Goal: Task Accomplishment & Management: Complete application form

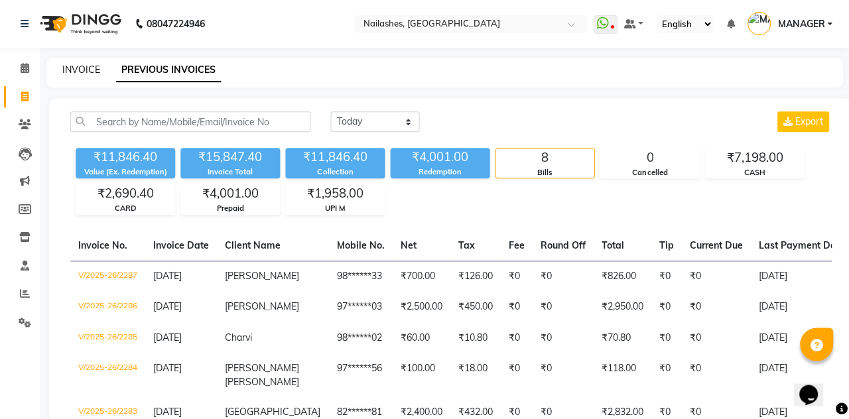
click at [73, 73] on link "INVOICE" at bounding box center [81, 70] width 38 height 12
select select "service"
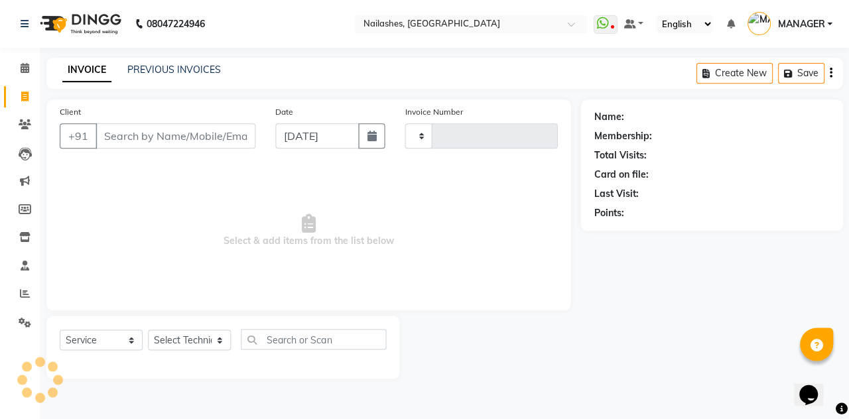
type input "2288"
select select "3926"
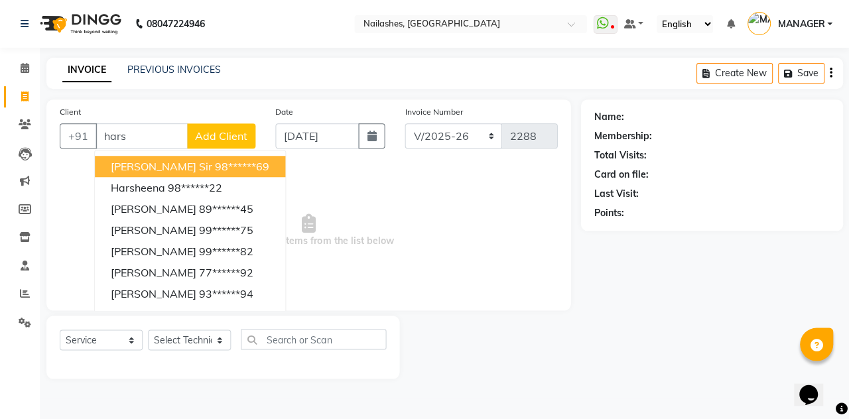
click at [219, 157] on button "Harshad Sir 98******69" at bounding box center [190, 166] width 190 height 21
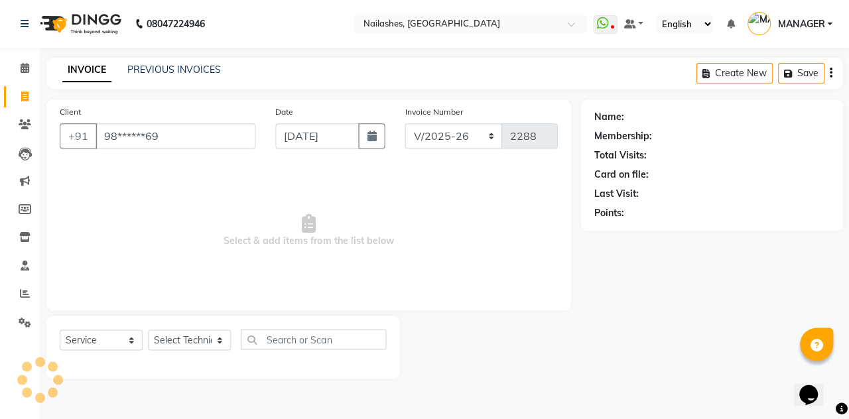
type input "98******69"
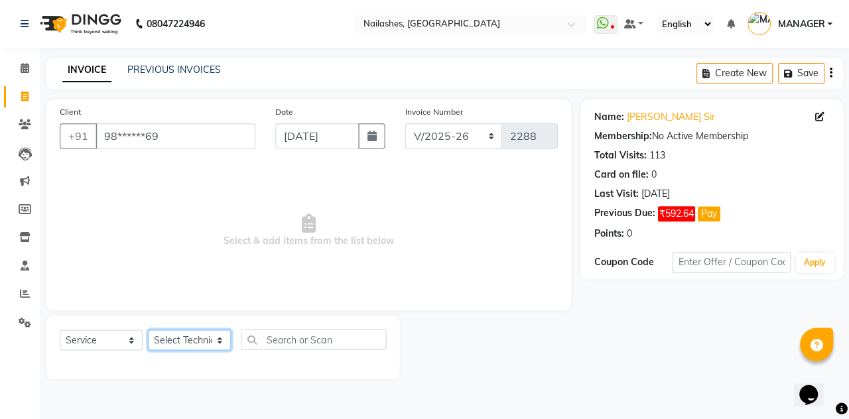
click at [199, 335] on select "Select Technician Anamika Anita Arjun Mamta MANAGER Nisha Nitin Samir Shanu Shu…" at bounding box center [189, 339] width 83 height 21
click at [191, 347] on select "Select Technician Anamika Anita Arjun Mamta MANAGER Nisha Nitin Samir Shanu Shu…" at bounding box center [189, 339] width 83 height 21
select select "90278"
click at [148, 329] on select "Select Technician Anamika Anita Arjun Mamta MANAGER Nisha Nitin Samir Shanu Shu…" at bounding box center [189, 339] width 83 height 21
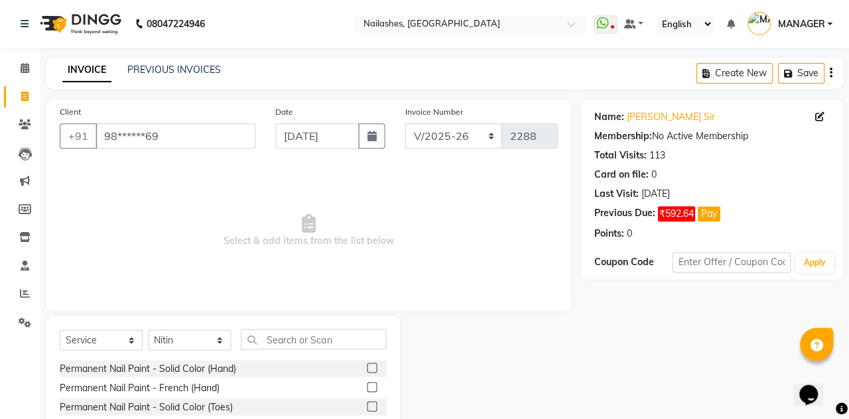
click at [370, 406] on label at bounding box center [372, 406] width 10 height 10
click at [370, 406] on input "checkbox" at bounding box center [371, 406] width 9 height 9
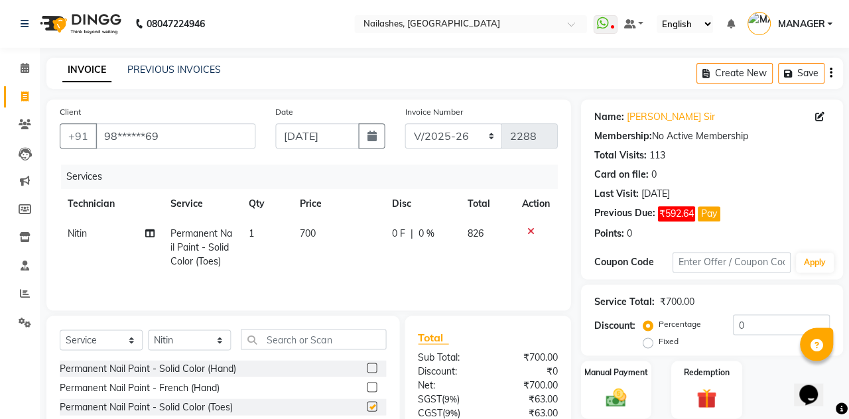
checkbox input "false"
click at [207, 344] on select "Select Technician Anamika Anita Arjun Mamta MANAGER Nisha Nitin Samir Shanu Shu…" at bounding box center [189, 339] width 83 height 21
select select "19580"
click at [148, 329] on select "Select Technician Anamika Anita Arjun Mamta MANAGER Nisha Nitin Samir Shanu Shu…" at bounding box center [189, 339] width 83 height 21
click at [370, 367] on label at bounding box center [372, 368] width 10 height 10
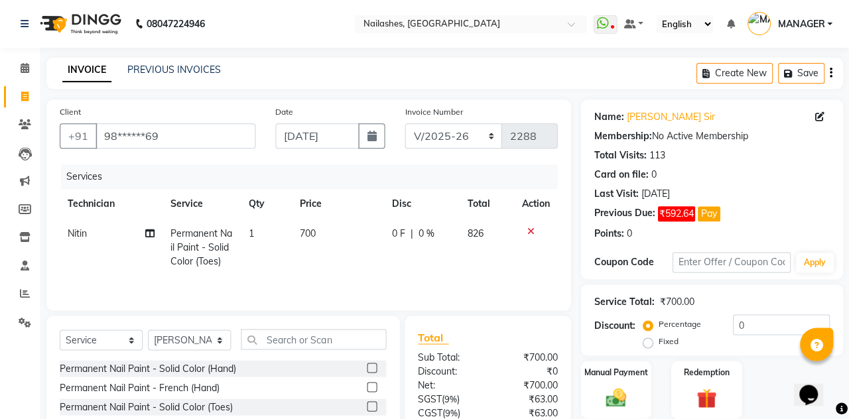
click at [370, 367] on input "checkbox" at bounding box center [371, 368] width 9 height 9
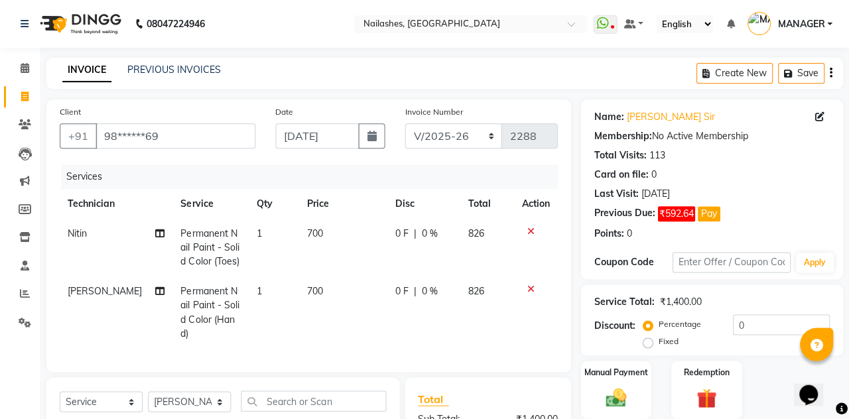
checkbox input "false"
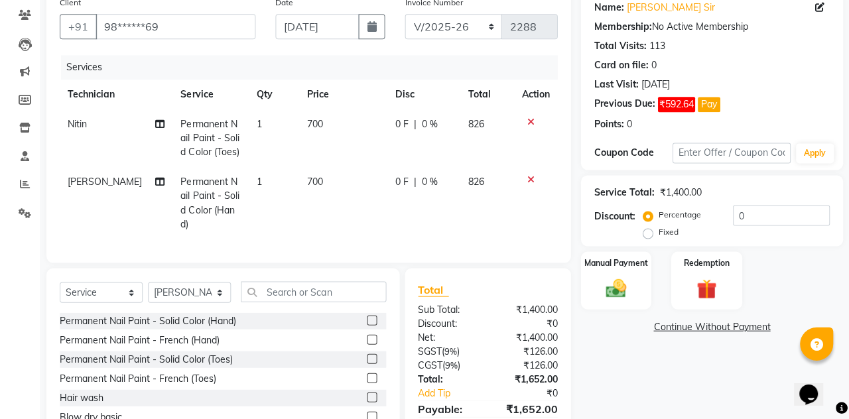
click at [622, 289] on img at bounding box center [615, 288] width 33 height 23
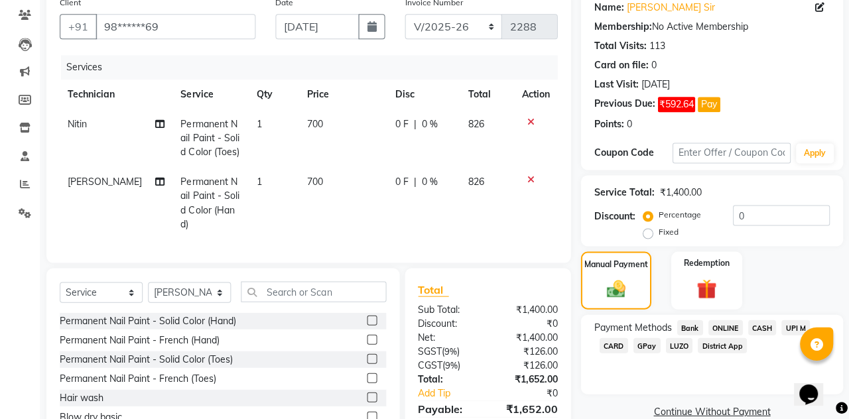
click at [801, 321] on span "UPI M" at bounding box center [794, 327] width 29 height 15
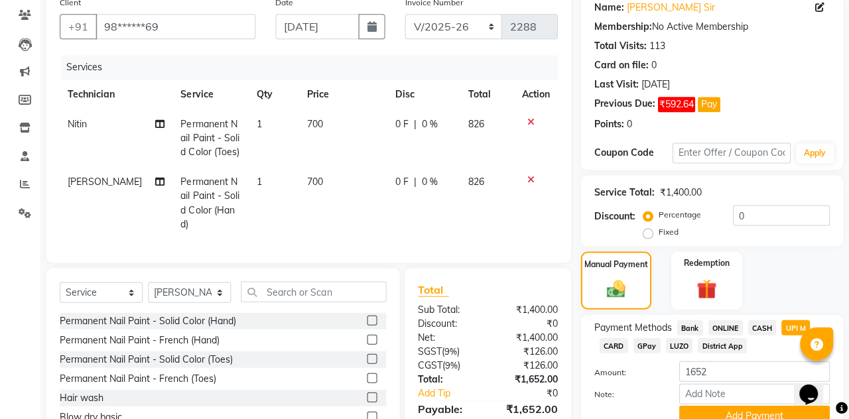
click at [744, 412] on button "Add Payment" at bounding box center [753, 416] width 150 height 21
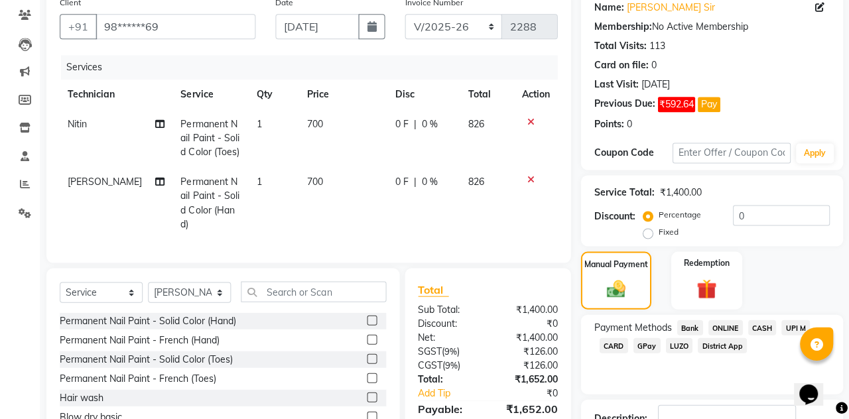
scroll to position [142, 0]
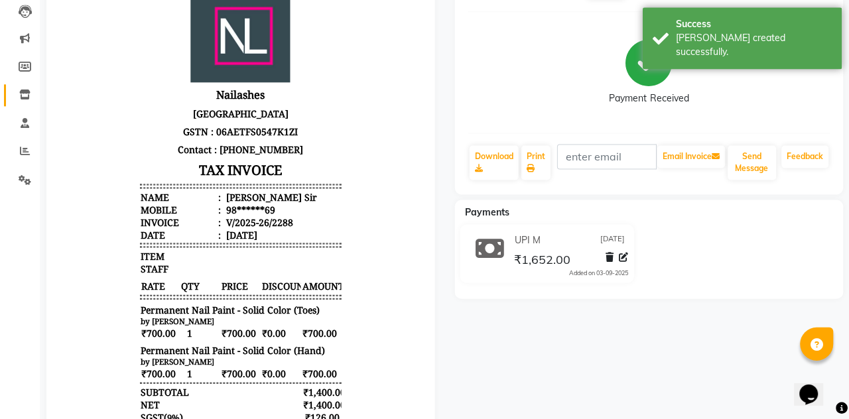
click at [5, 94] on link "Inventory" at bounding box center [20, 96] width 32 height 22
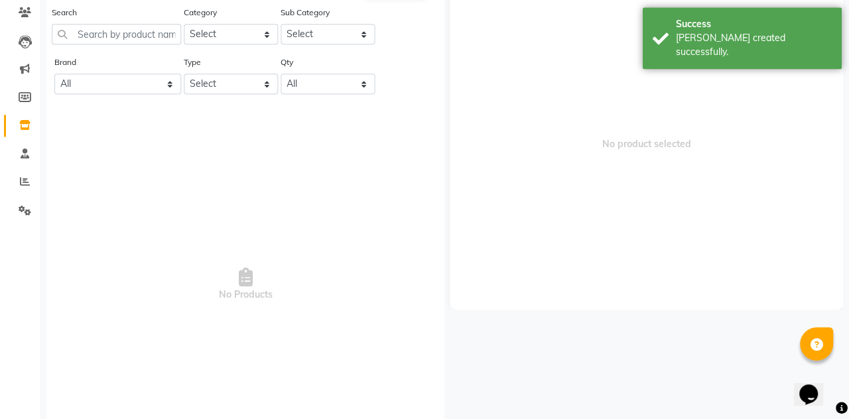
scroll to position [9, 0]
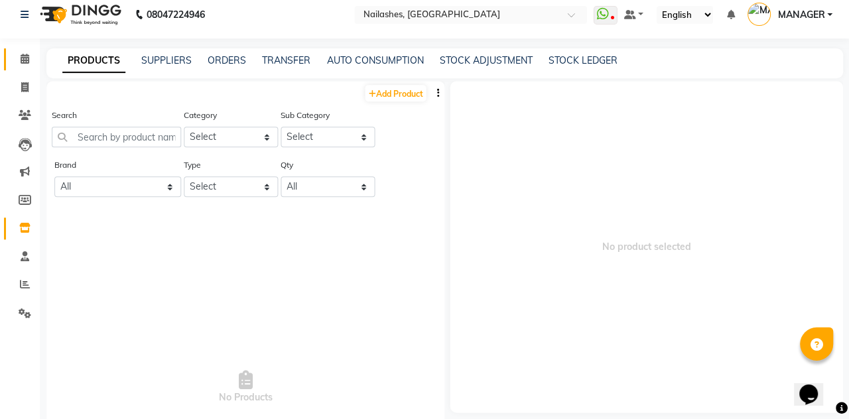
click at [29, 69] on link "Calendar" at bounding box center [20, 60] width 32 height 22
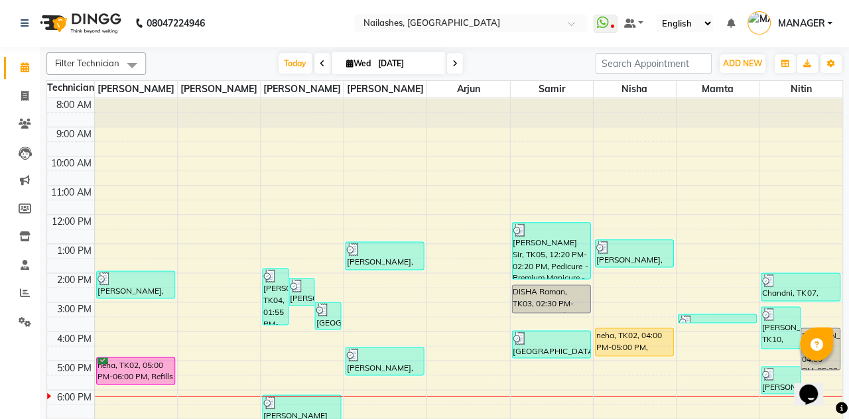
click at [3, 140] on li "Leads" at bounding box center [20, 153] width 40 height 29
click at [136, 365] on div "neha, TK02, 05:00 PM-06:00 PM, Refills - Acylic (Hand)" at bounding box center [136, 371] width 78 height 27
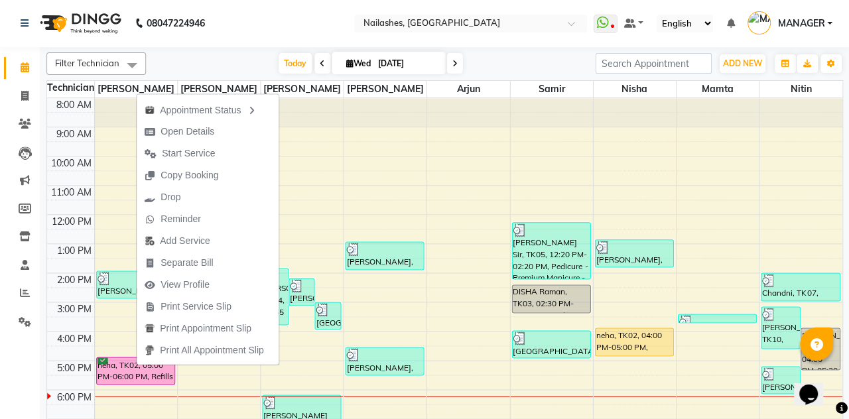
click at [213, 296] on span "View Profile" at bounding box center [177, 285] width 81 height 22
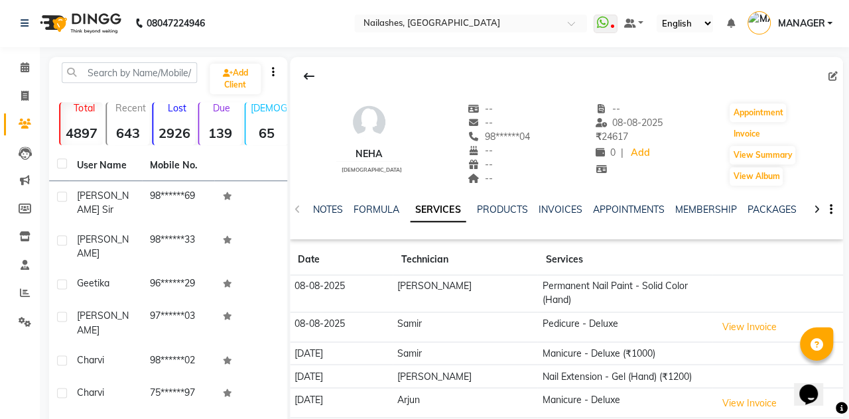
click at [756, 128] on button "Invoice" at bounding box center [745, 134] width 33 height 19
select select "3926"
select select "service"
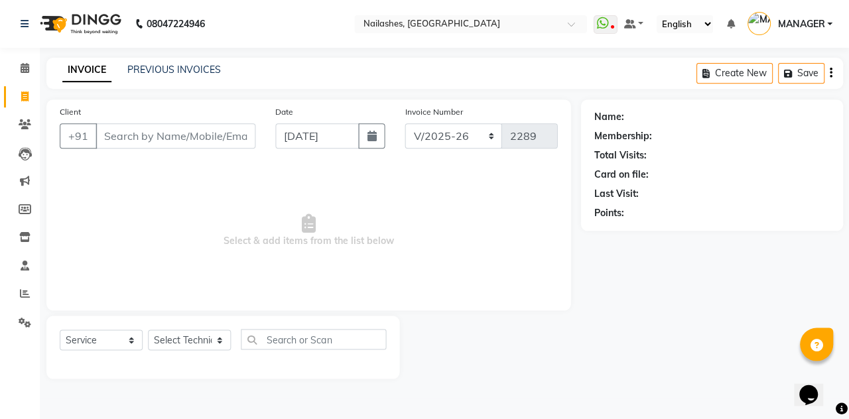
type input "98******04"
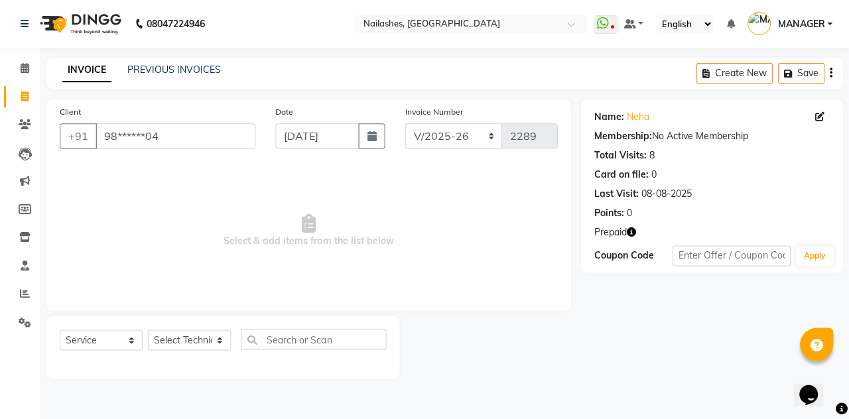
click at [632, 234] on icon "button" at bounding box center [630, 231] width 9 height 9
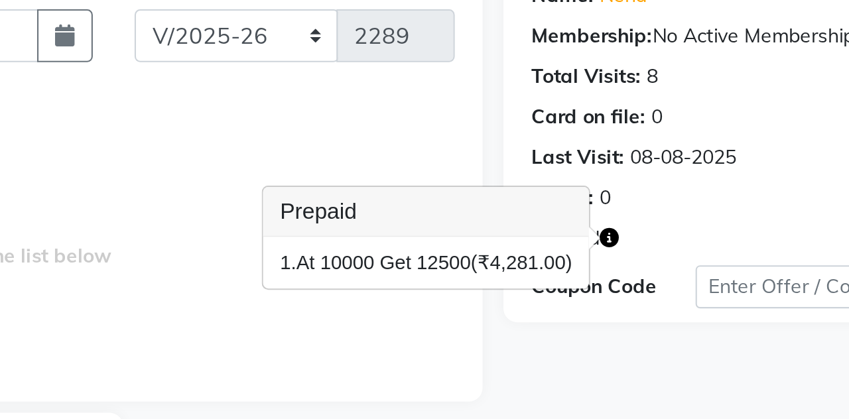
click at [634, 238] on button "button" at bounding box center [630, 232] width 9 height 14
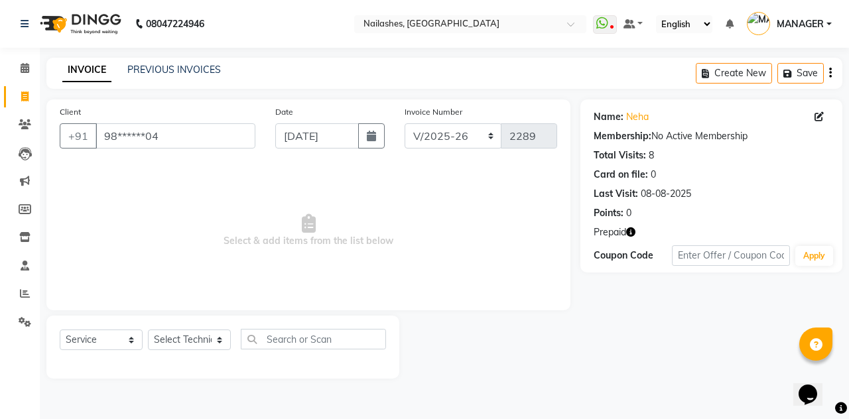
click at [628, 235] on icon "button" at bounding box center [630, 231] width 9 height 9
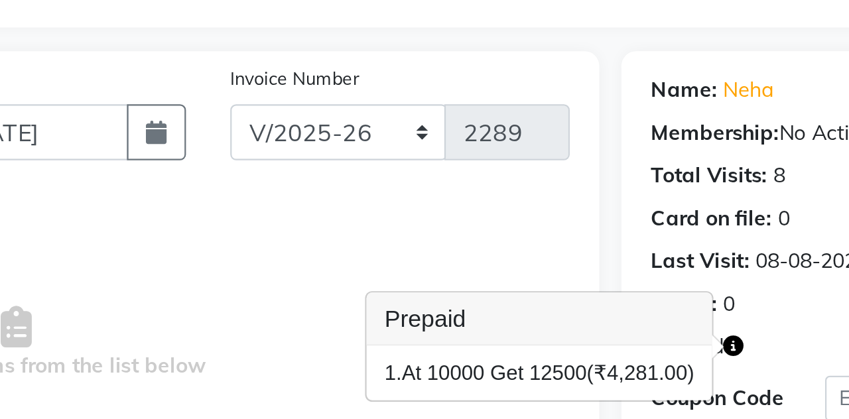
click at [635, 237] on button "button" at bounding box center [630, 232] width 9 height 14
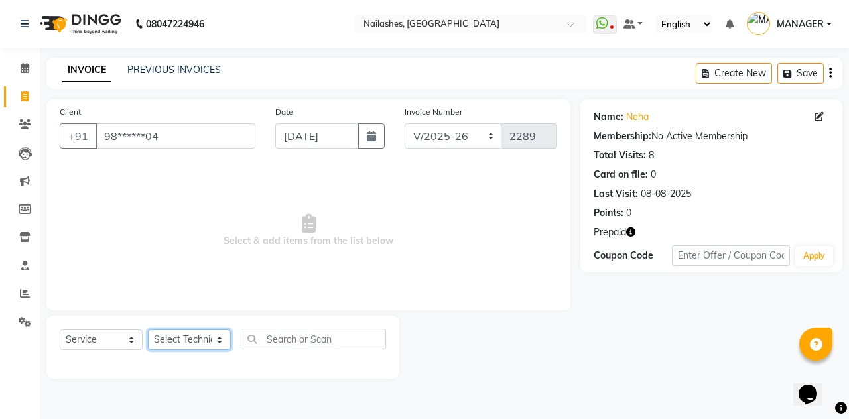
click at [175, 339] on select "Select Technician Anamika Anita Arjun Mamta MANAGER Nisha Nitin Samir Shanu Shu…" at bounding box center [189, 339] width 83 height 21
select select "52460"
click at [148, 329] on select "Select Technician Anamika Anita Arjun Mamta MANAGER Nisha Nitin Samir Shanu Shu…" at bounding box center [189, 339] width 83 height 21
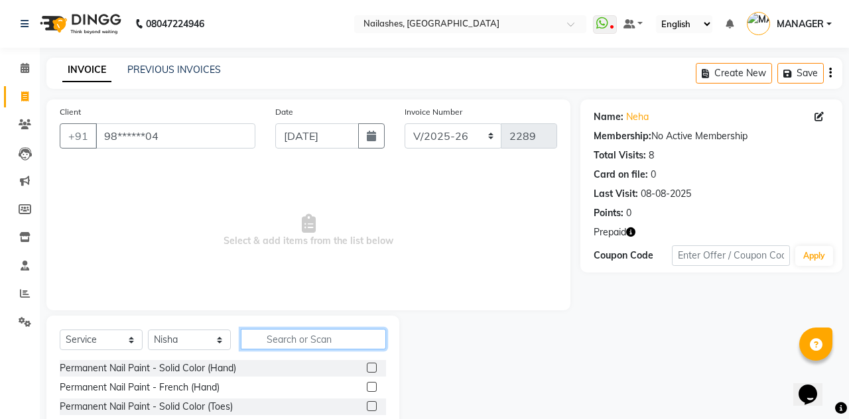
click at [324, 337] on input "text" at bounding box center [313, 339] width 145 height 21
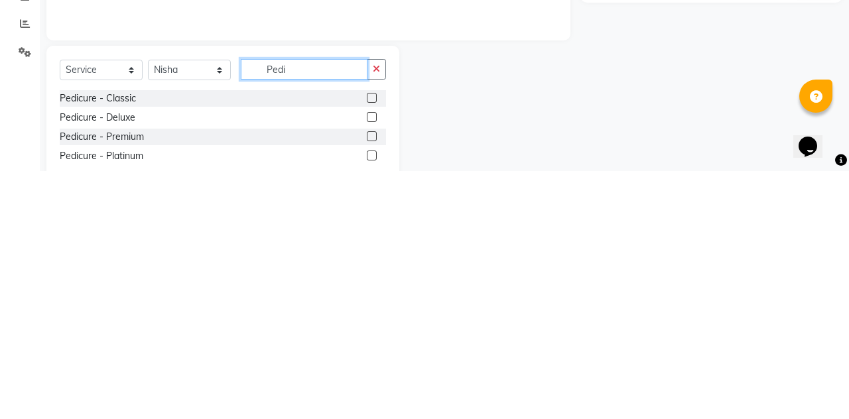
scroll to position [25, 0]
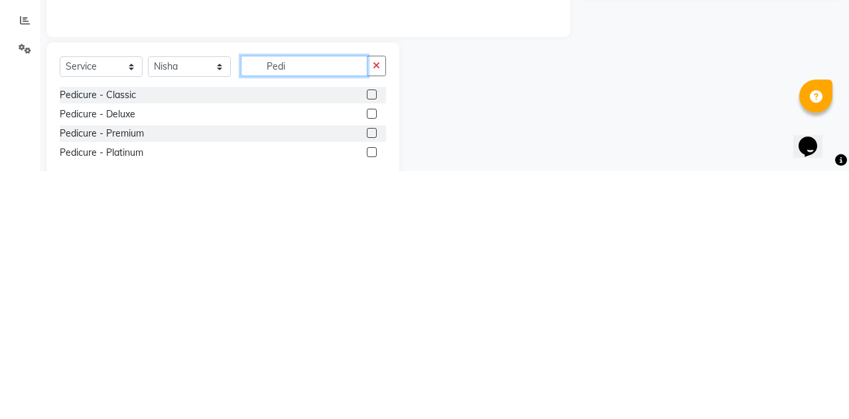
type input "Pedi"
click at [370, 381] on label at bounding box center [372, 381] width 10 height 10
click at [370, 381] on input "checkbox" at bounding box center [371, 381] width 9 height 9
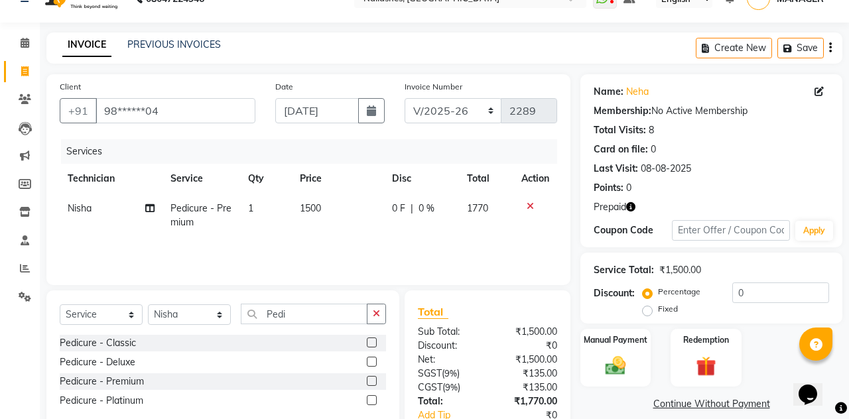
checkbox input "false"
click at [308, 199] on td "1500" at bounding box center [338, 216] width 92 height 44
select select "52460"
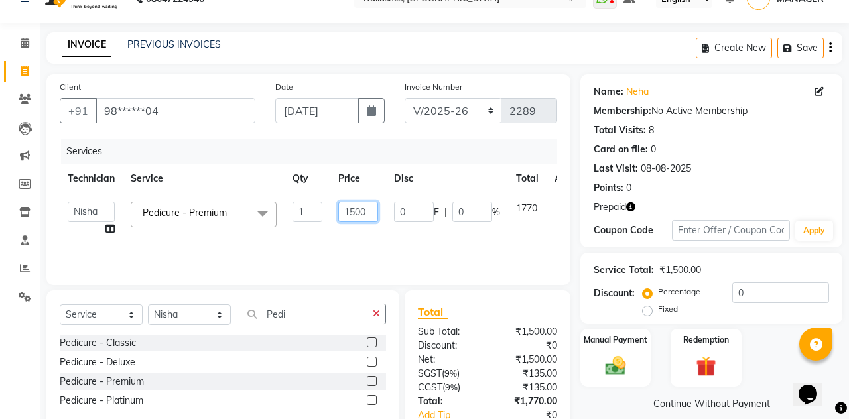
click at [353, 211] on input "1500" at bounding box center [358, 212] width 40 height 21
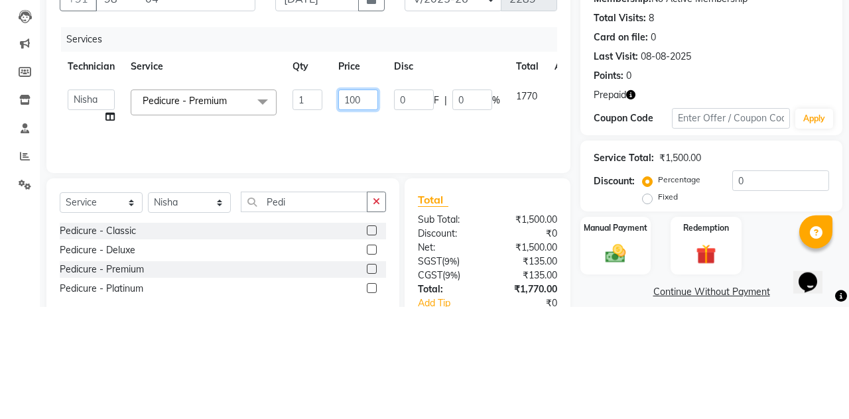
type input "1600"
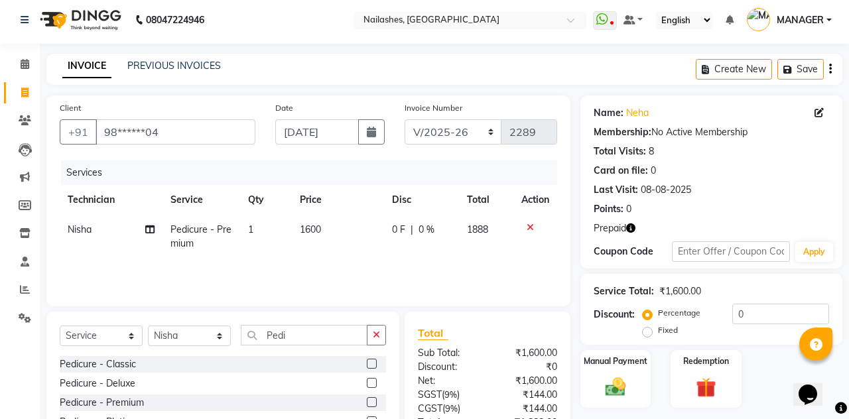
scroll to position [0, 0]
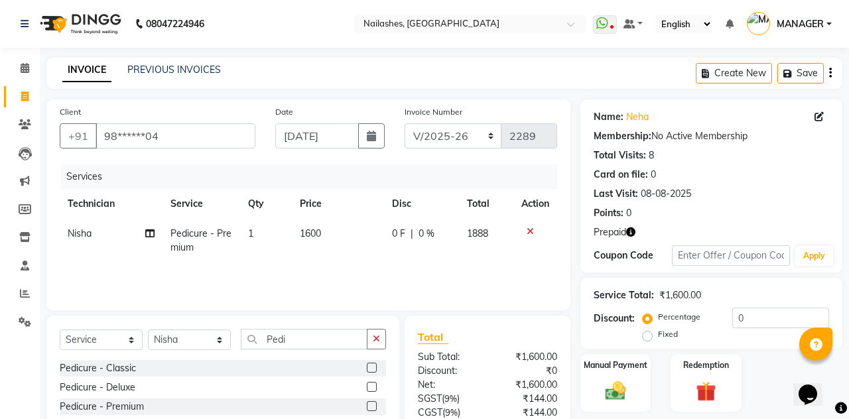
click at [384, 333] on button "button" at bounding box center [376, 339] width 19 height 21
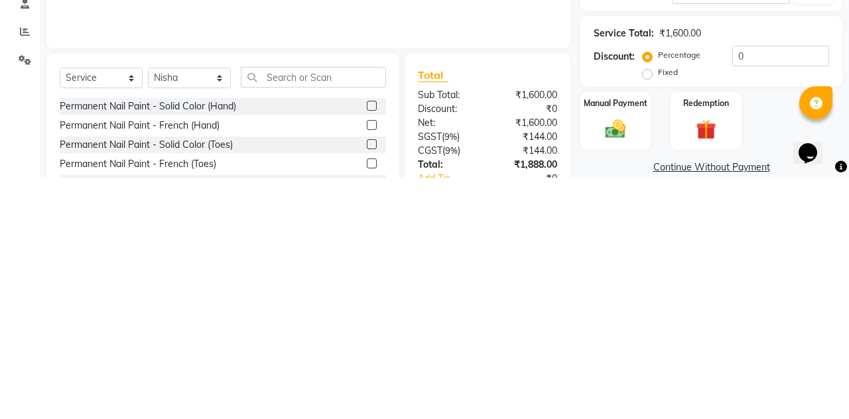
click at [370, 386] on label at bounding box center [372, 386] width 10 height 10
click at [370, 386] on input "checkbox" at bounding box center [371, 386] width 9 height 9
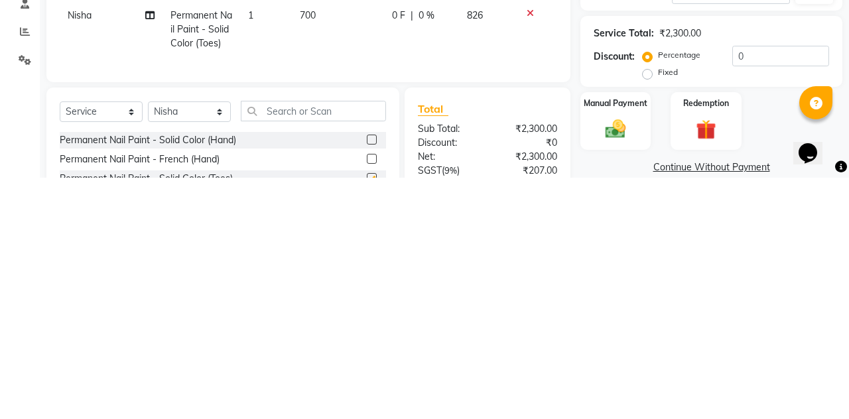
scroll to position [21, 0]
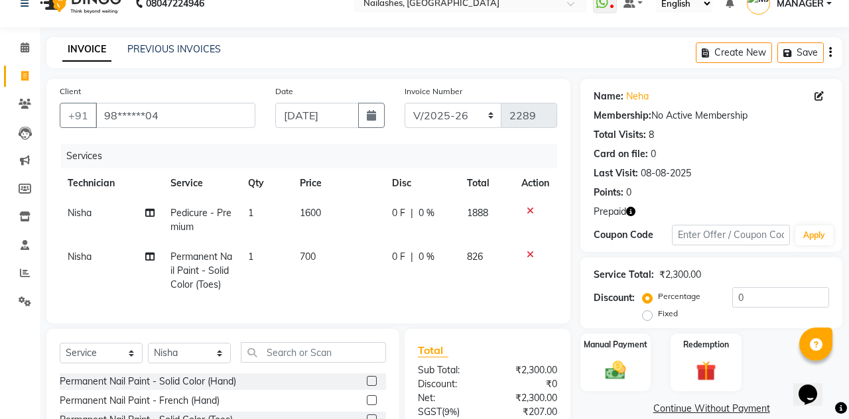
checkbox input "false"
click at [209, 357] on select "Select Technician Anamika Anita Arjun Mamta MANAGER Nisha Nitin Samir Shanu Shu…" at bounding box center [189, 353] width 83 height 21
select select "19477"
click at [148, 343] on select "Select Technician Anamika Anita Arjun Mamta MANAGER Nisha Nitin Samir Shanu Shu…" at bounding box center [189, 353] width 83 height 21
click at [357, 350] on input "text" at bounding box center [313, 352] width 145 height 21
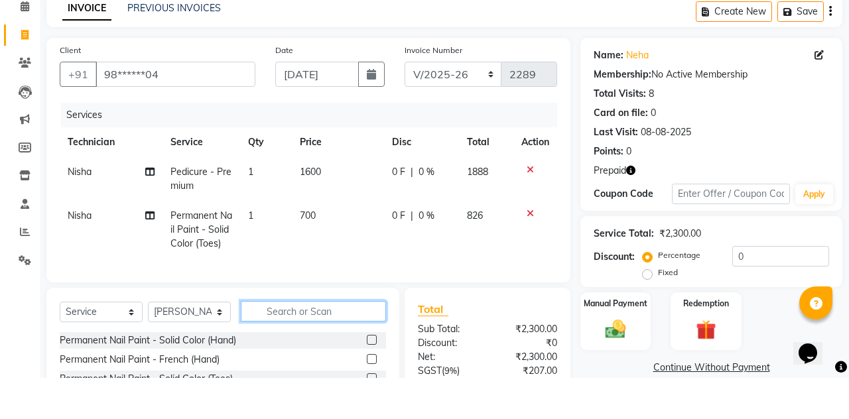
scroll to position [54, 0]
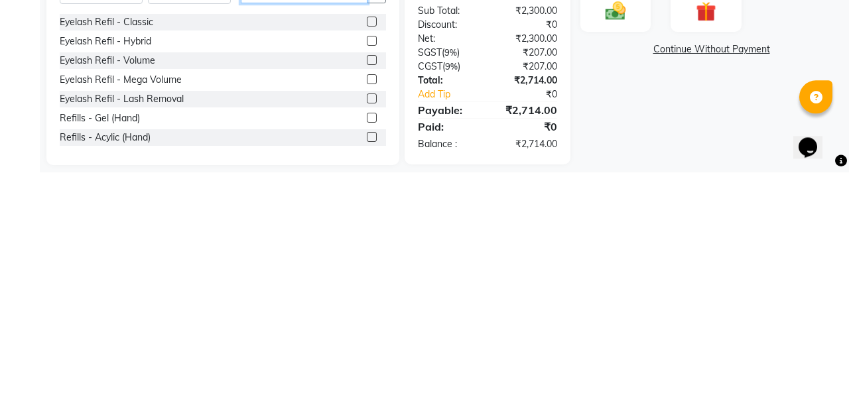
type input "Refil"
click at [367, 369] on label at bounding box center [372, 365] width 10 height 10
click at [367, 369] on input "checkbox" at bounding box center [371, 365] width 9 height 9
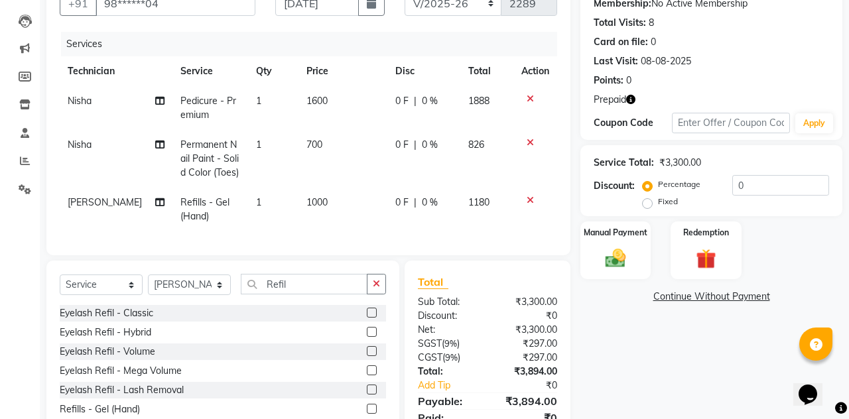
checkbox input "false"
click at [315, 198] on span "1000" at bounding box center [316, 202] width 21 height 12
select select "19477"
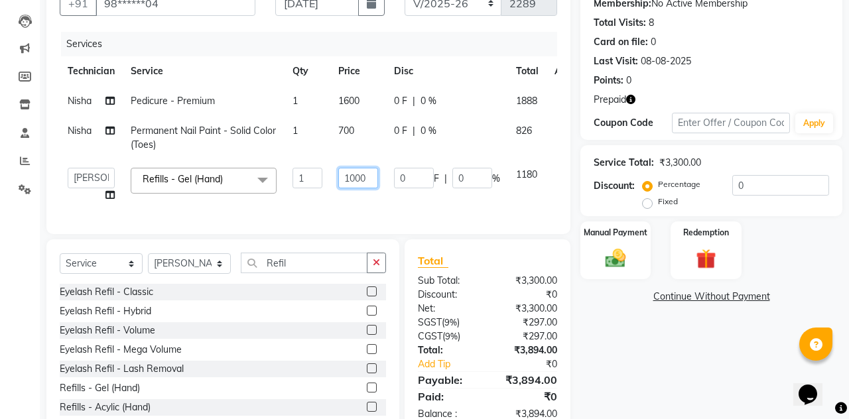
click at [355, 175] on input "1000" at bounding box center [358, 178] width 40 height 21
type input "1700"
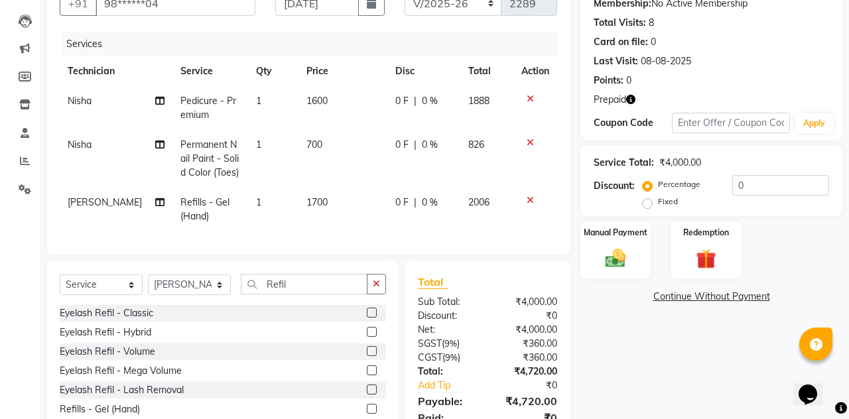
scroll to position [125, 0]
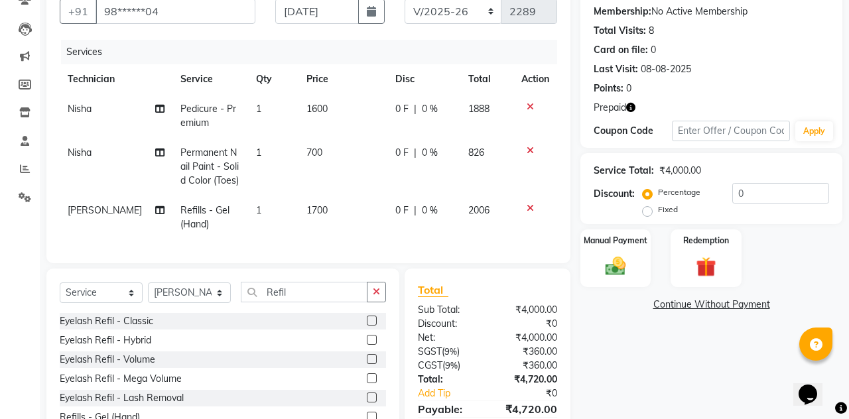
click at [712, 261] on img at bounding box center [705, 267] width 33 height 25
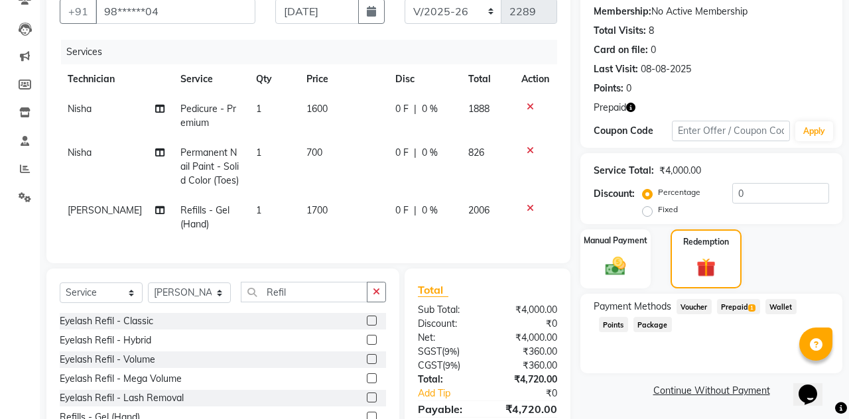
click at [736, 306] on span "Prepaid 1" at bounding box center [738, 306] width 43 height 15
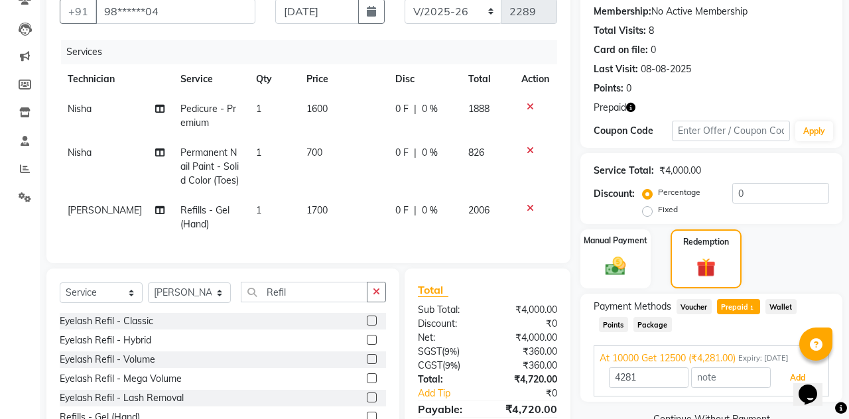
click at [792, 375] on button "Add" at bounding box center [797, 378] width 48 height 23
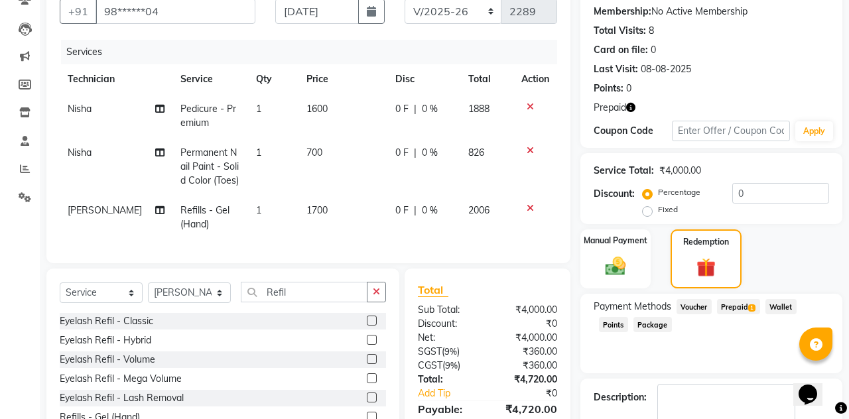
click at [620, 276] on div "Manual Payment" at bounding box center [615, 259] width 70 height 60
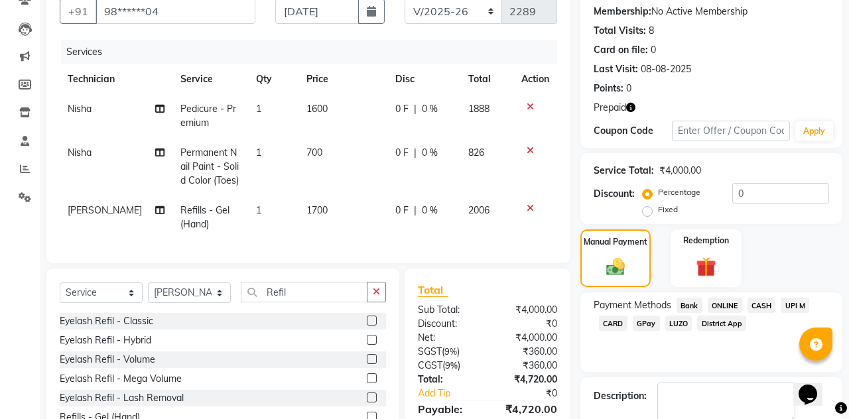
click at [805, 299] on span "UPI M" at bounding box center [794, 305] width 29 height 15
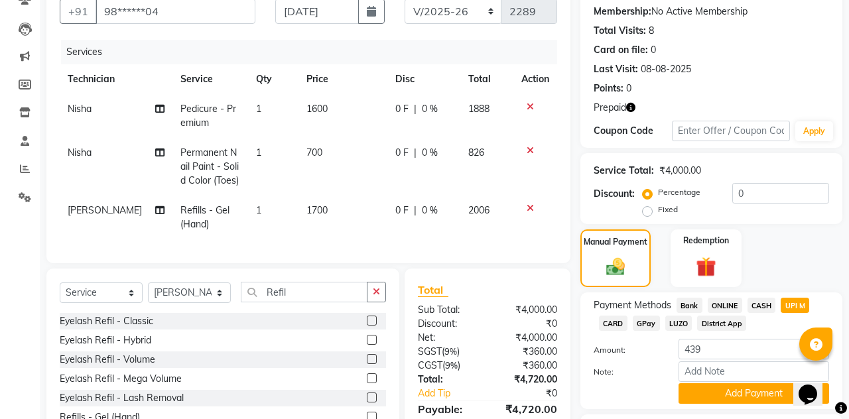
click at [732, 386] on button "Add Payment" at bounding box center [753, 393] width 150 height 21
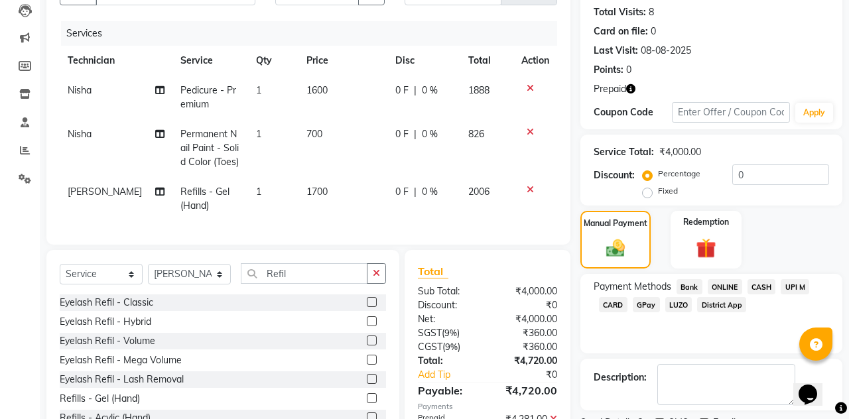
scroll to position [166, 0]
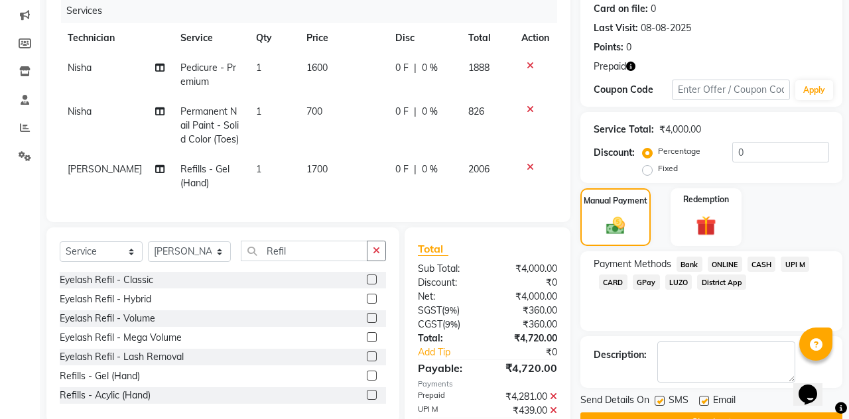
click at [718, 418] on button "Checkout" at bounding box center [711, 422] width 262 height 21
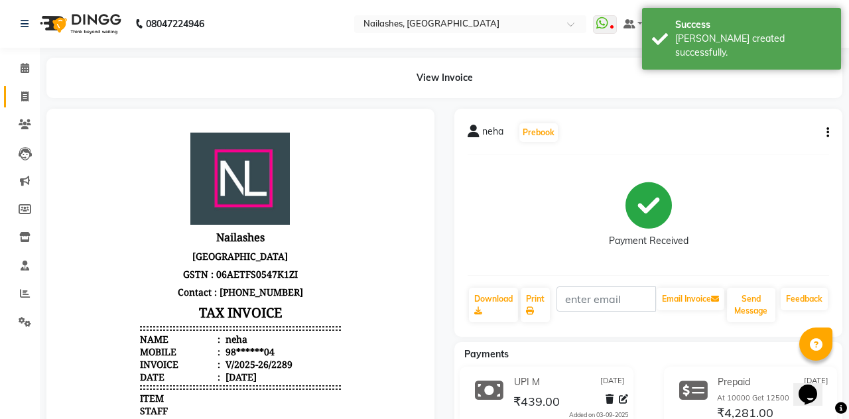
click at [21, 101] on icon at bounding box center [24, 96] width 7 height 10
select select "service"
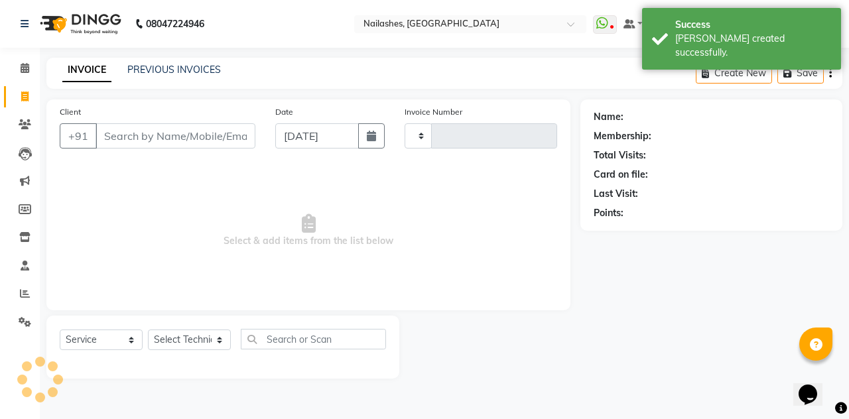
scroll to position [22, 0]
type input "2290"
select select "3926"
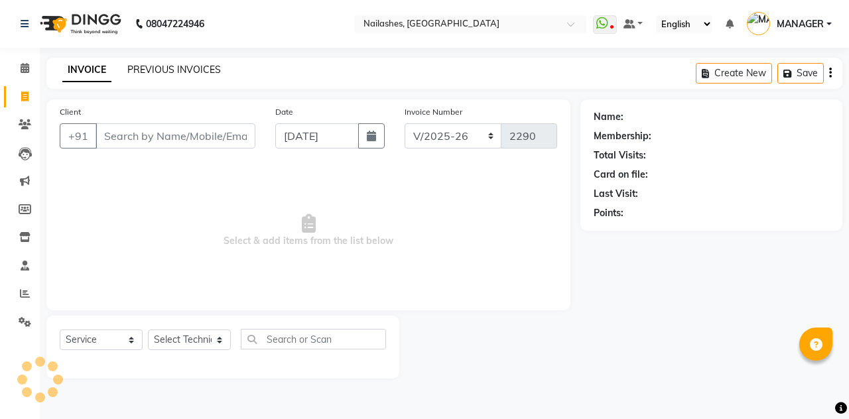
click at [177, 68] on link "PREVIOUS INVOICES" at bounding box center [173, 70] width 93 height 12
